Goal: Task Accomplishment & Management: Complete application form

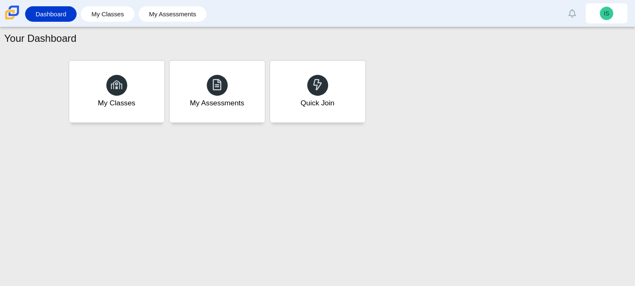
click at [490, 64] on div "My Classes My Assessments Quick Join" at bounding box center [318, 91] width 502 height 67
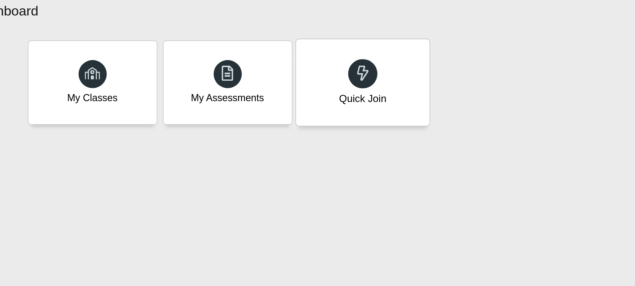
click at [326, 72] on div "Quick Join" at bounding box center [317, 91] width 99 height 64
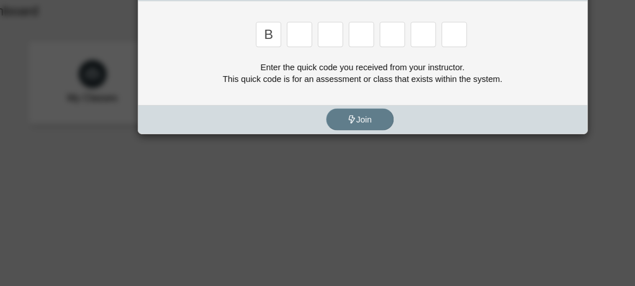
type input "b"
type input "w"
type input "8"
type input "w"
type input "z"
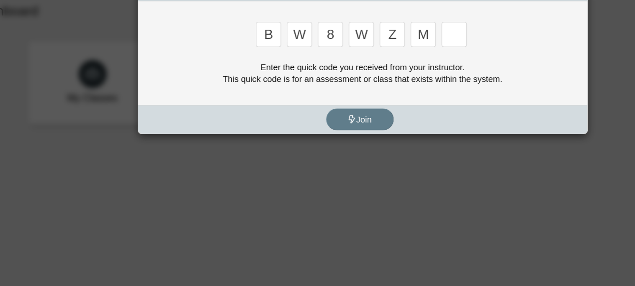
type input "m"
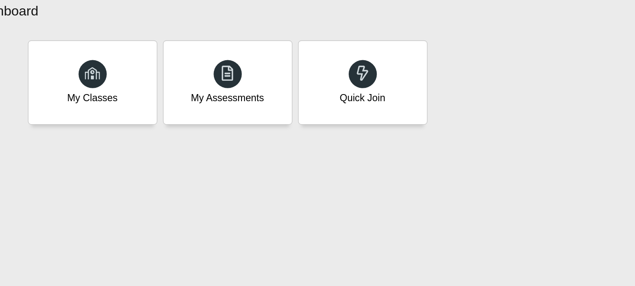
type input "v"
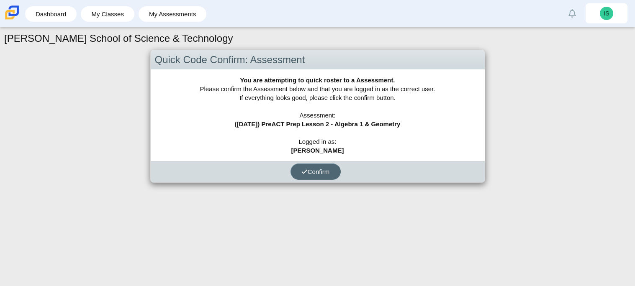
click at [314, 170] on span "Confirm" at bounding box center [315, 171] width 28 height 7
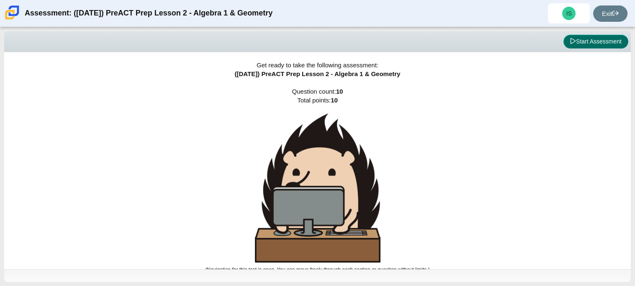
click at [594, 41] on button "Start Assessment" at bounding box center [595, 42] width 65 height 14
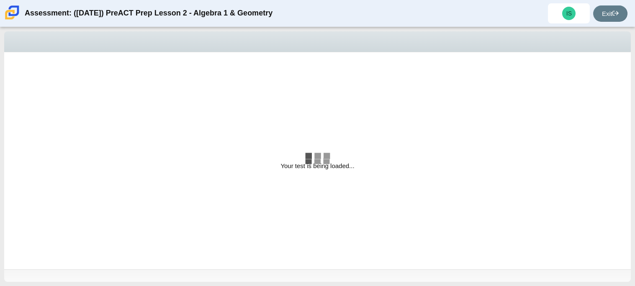
select select "bbf5d072-3e0b-44c4-9a12-6e7c9033f65b"
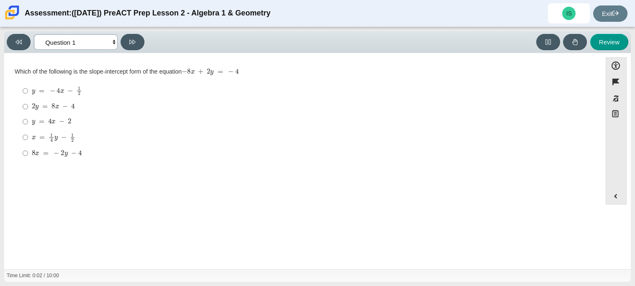
click at [74, 42] on select "Questions Question 1 Question 2 Question 3 Question 4 Question 5 Question 6 Que…" at bounding box center [76, 41] width 84 height 15
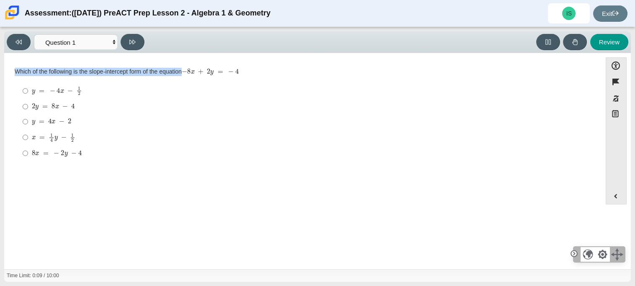
drag, startPoint x: 13, startPoint y: 69, endPoint x: 95, endPoint y: 155, distance: 119.0
click at [95, 155] on div "Question Which of the following is the slope-intercept form of the equation − 8…" at bounding box center [302, 116] width 589 height 101
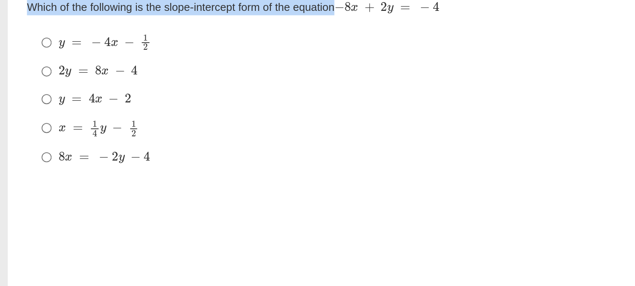
click at [56, 123] on mjx-c "Assessment items" at bounding box center [57, 123] width 2 height 0
click at [28, 124] on input "y = 4 x − 2 y = 4 x − 2" at bounding box center [25, 121] width 5 height 15
radio input "true"
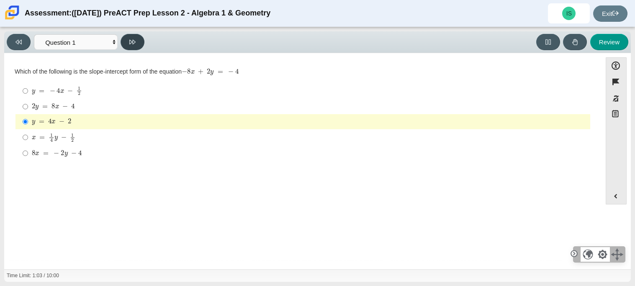
click at [135, 47] on button at bounding box center [133, 42] width 24 height 16
select select "ed62e223-81bd-4cbf-ab48-ab975844bd1f"
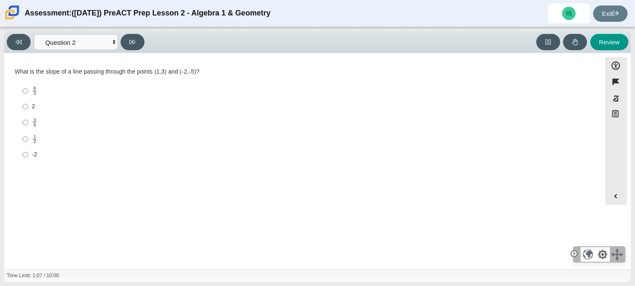
click at [416, 221] on div "Question What is the slope of a line passing through the points (1,3) and (-2,-…" at bounding box center [302, 162] width 589 height 207
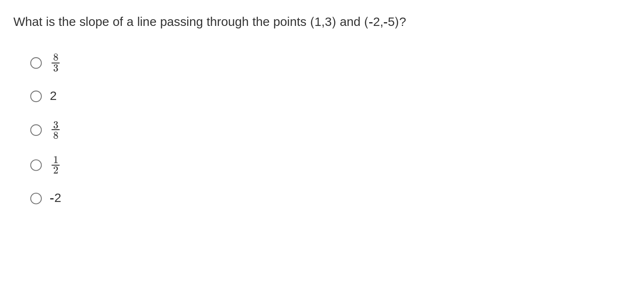
click at [36, 95] on mjx-math "Assessment items" at bounding box center [34, 91] width 5 height 10
click at [28, 95] on input "8 3 8 thirds" at bounding box center [25, 91] width 5 height 16
radio input "true"
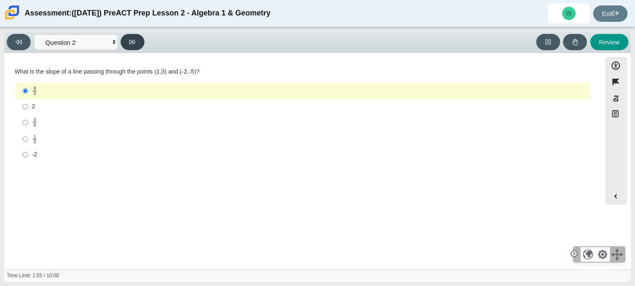
click at [136, 40] on button at bounding box center [133, 42] width 24 height 16
select select "97f4f5fa-a52e-4fed-af51-565bfcdf47cb"
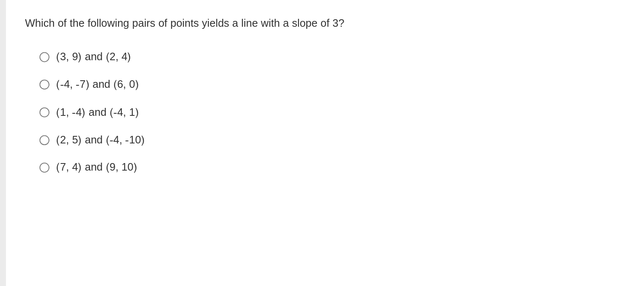
click at [63, 156] on label "(7, 4) and (9, 10) (7, 4) and (9, 10)" at bounding box center [303, 151] width 573 height 15
click at [28, 156] on input "(7, 4) and (9, 10) (7, 4) and (9, 10)" at bounding box center [25, 151] width 5 height 15
radio input "true"
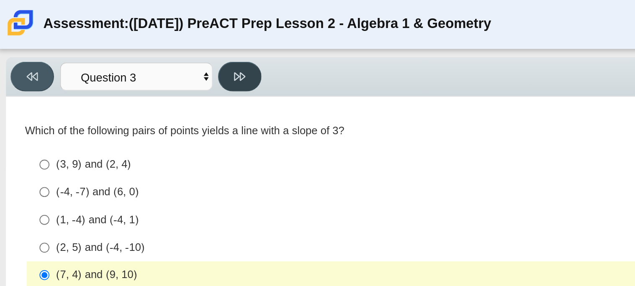
click at [136, 39] on button at bounding box center [133, 42] width 24 height 16
select select "89427bb7-e313-4f00-988f-8b8255897029"
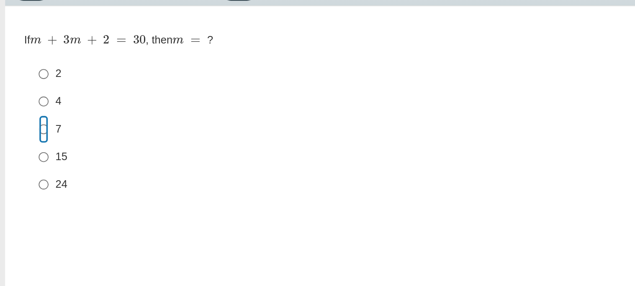
click at [27, 118] on input "7 7" at bounding box center [25, 120] width 5 height 15
radio input "true"
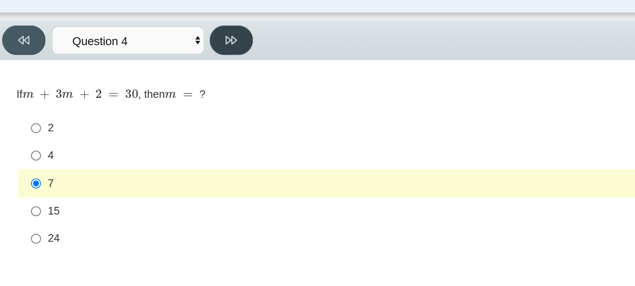
click at [139, 38] on button at bounding box center [133, 42] width 24 height 16
select select "489dcffd-4e6a-49cf-a9d6-ad1d4a911a4e"
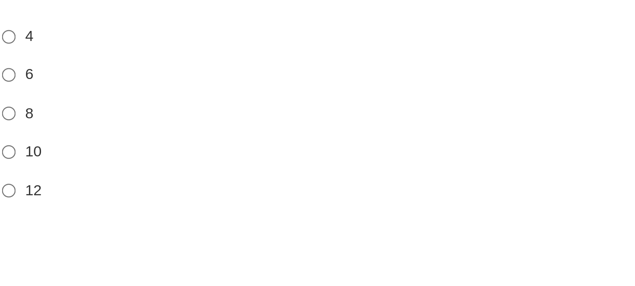
click at [28, 109] on label "6 6" at bounding box center [303, 105] width 573 height 15
click at [28, 109] on input "6 6" at bounding box center [25, 105] width 5 height 15
radio input "true"
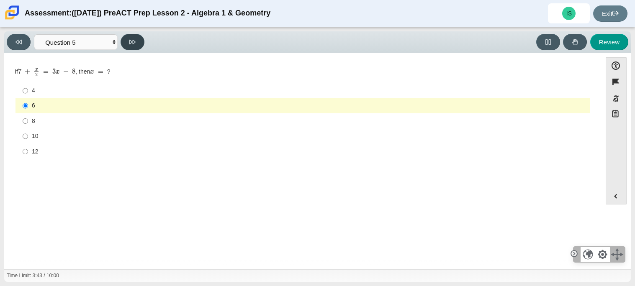
click at [132, 42] on icon at bounding box center [132, 42] width 6 height 6
select select "210571de-36a6-4d8e-a361-ceff8ef801dc"
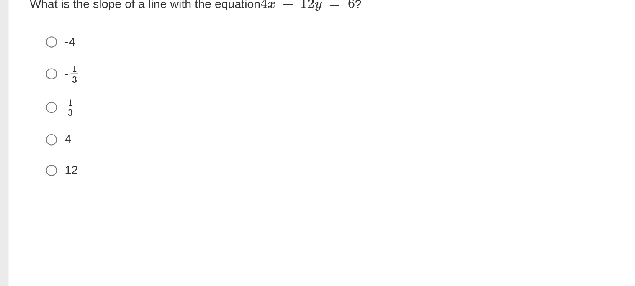
click at [30, 152] on label "12 12" at bounding box center [303, 153] width 573 height 15
click at [28, 152] on input "12 12" at bounding box center [25, 153] width 5 height 15
radio input "true"
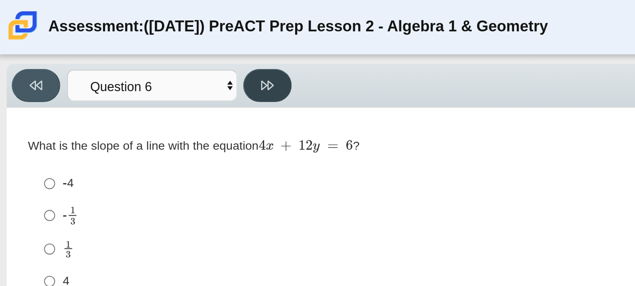
click at [132, 39] on icon at bounding box center [132, 42] width 6 height 6
select select "ec95ace6-bebc-42b8-9428-40567494d4da"
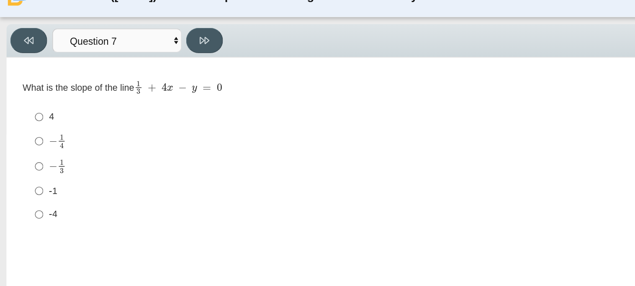
click at [32, 95] on div "4" at bounding box center [309, 91] width 555 height 8
click at [28, 95] on input "4 4" at bounding box center [25, 91] width 5 height 15
radio input "true"
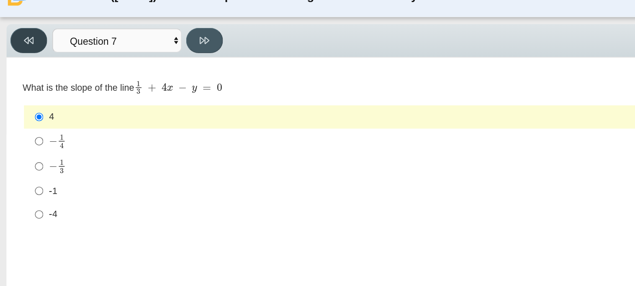
click at [21, 35] on button at bounding box center [19, 42] width 24 height 16
select select "210571de-36a6-4d8e-a361-ceff8ef801dc"
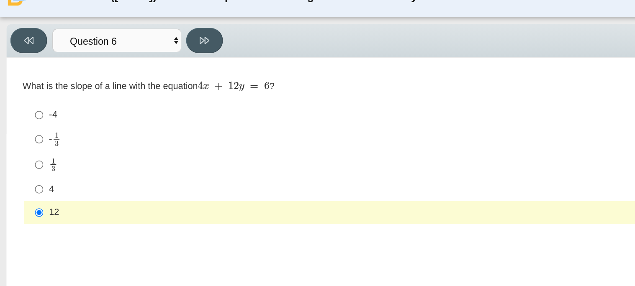
click at [207, 116] on label "1 3 1 third" at bounding box center [303, 122] width 573 height 16
click at [28, 116] on input "1 3 1 third" at bounding box center [25, 122] width 5 height 16
radio input "true"
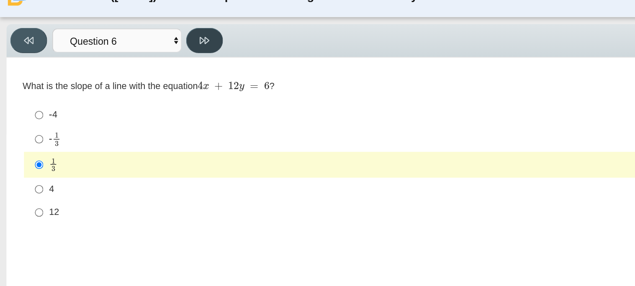
click at [134, 40] on icon at bounding box center [132, 42] width 6 height 5
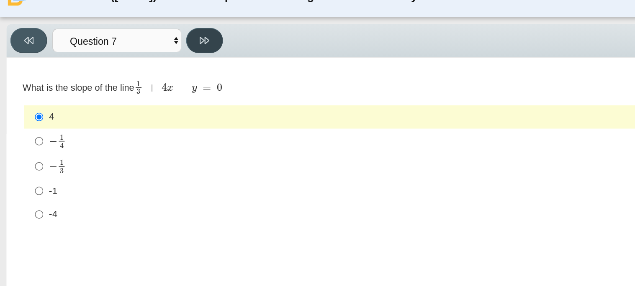
click at [134, 40] on icon at bounding box center [132, 42] width 6 height 5
select select "ce81fe10-bf29-4b5e-8bd7-4f47f2fed4d8"
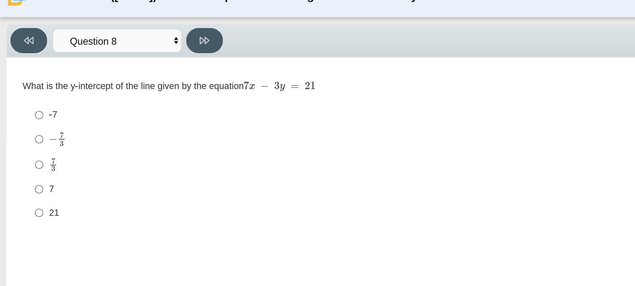
click at [37, 92] on div "-7" at bounding box center [309, 90] width 555 height 8
click at [28, 92] on input "-7 -7" at bounding box center [25, 90] width 5 height 15
radio input "true"
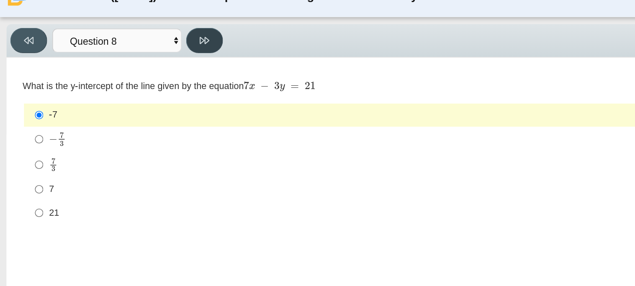
click at [129, 39] on icon at bounding box center [132, 42] width 6 height 6
select select "14773eaf-2ca1-47ae-afe7-a624a56f34b3"
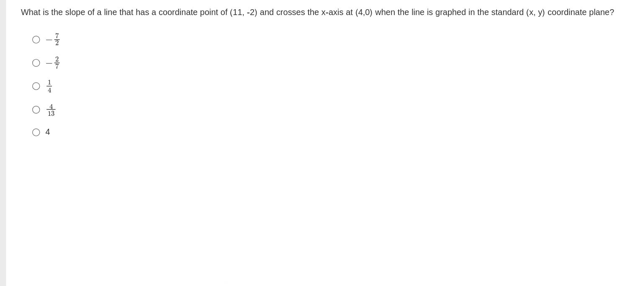
click at [38, 106] on mjx-frac "Assessment items" at bounding box center [39, 107] width 5 height 9
click at [28, 106] on input "− 2 7 negative 2 sevenths" at bounding box center [25, 107] width 5 height 16
radio input "true"
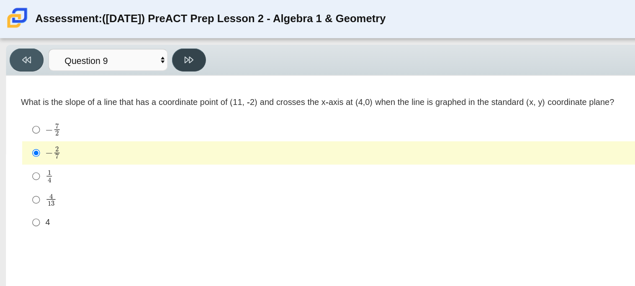
click at [131, 41] on icon at bounding box center [132, 42] width 6 height 6
select select "96b71634-eacb-4f7e-8aef-411727d9bcba"
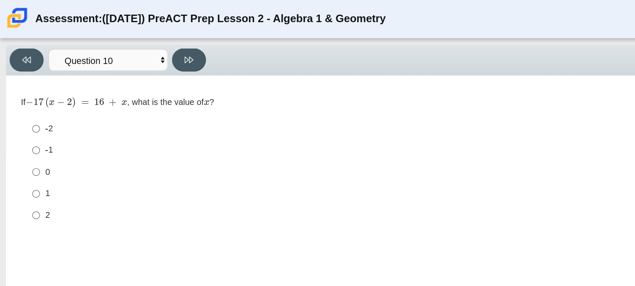
click at [36, 110] on label "-1 -1" at bounding box center [303, 105] width 573 height 15
click at [28, 110] on input "-1 -1" at bounding box center [25, 105] width 5 height 15
radio input "true"
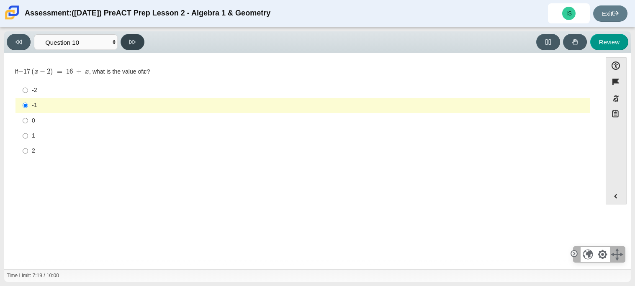
click at [137, 44] on button at bounding box center [133, 42] width 24 height 16
select select "review"
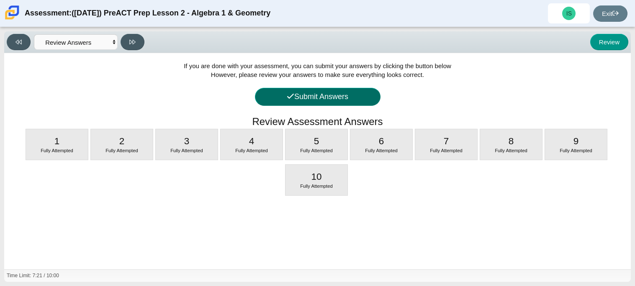
click at [334, 92] on button "Submit Answers" at bounding box center [318, 97] width 126 height 18
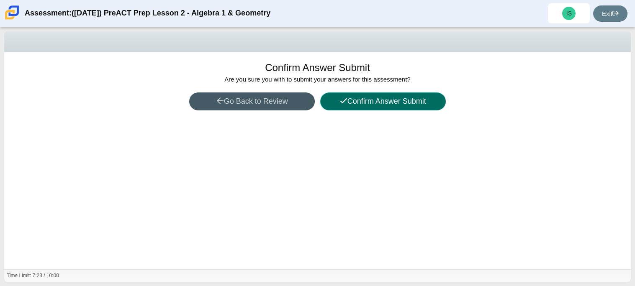
click at [380, 100] on button "Confirm Answer Submit" at bounding box center [383, 101] width 126 height 18
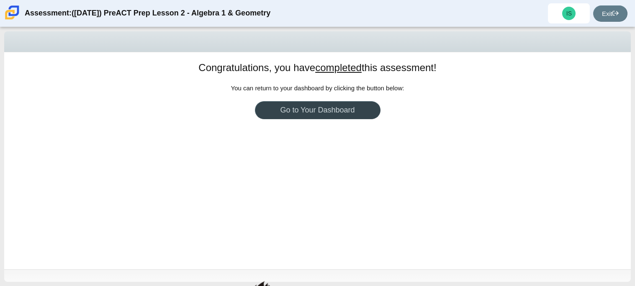
click at [331, 117] on link "Go to Your Dashboard" at bounding box center [318, 110] width 126 height 18
